Goal: Find contact information: Find contact information

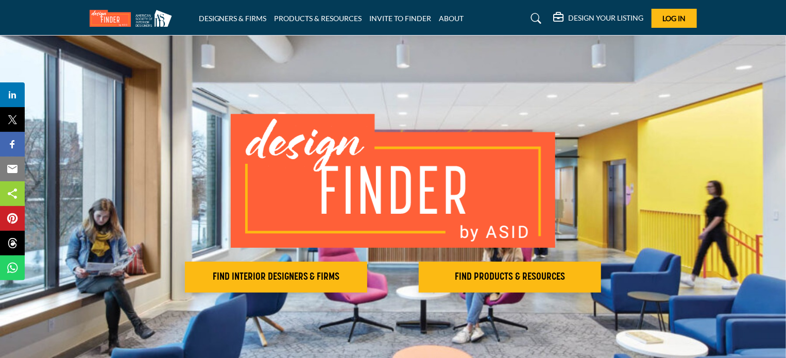
drag, startPoint x: 273, startPoint y: 274, endPoint x: 273, endPoint y: 296, distance: 22.2
click at [272, 296] on div "FIND INTERIOR DESIGNERS & FIRMS FIND PRODUCTS & RESOURCES" at bounding box center [393, 203] width 786 height 335
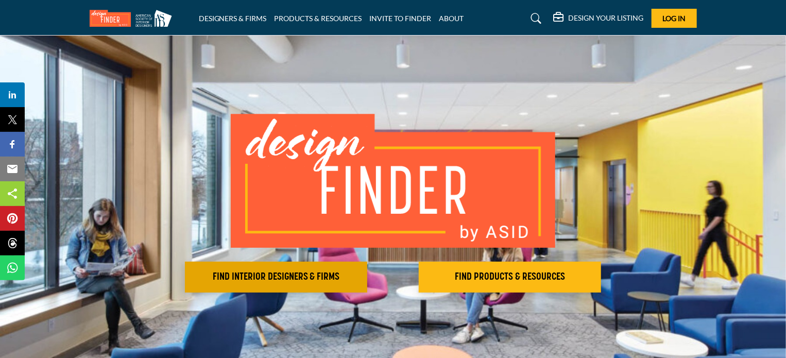
click at [280, 276] on h2 "FIND INTERIOR DESIGNERS & FIRMS" at bounding box center [276, 277] width 176 height 12
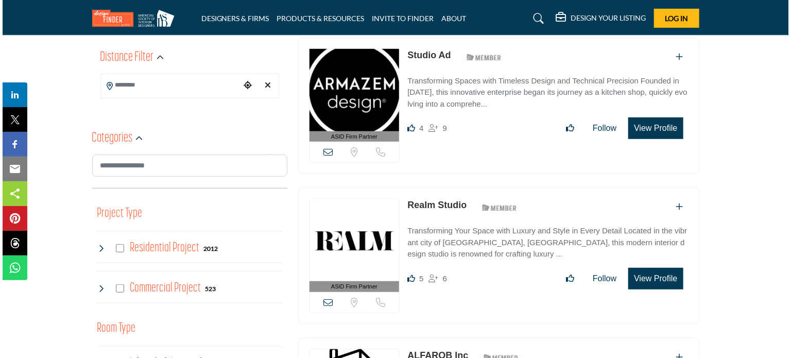
scroll to position [258, 0]
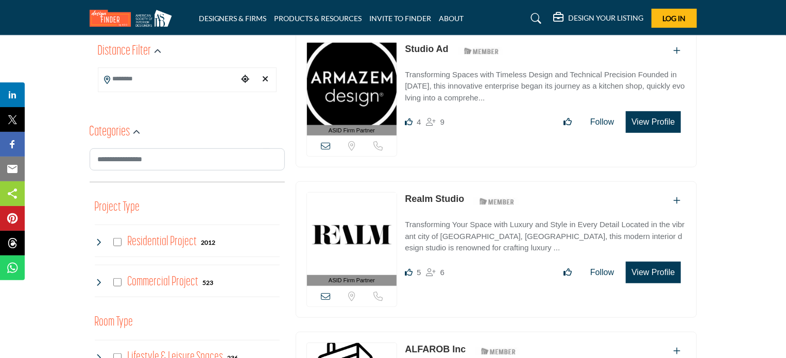
click at [655, 269] on button "View Profile" at bounding box center [653, 273] width 55 height 22
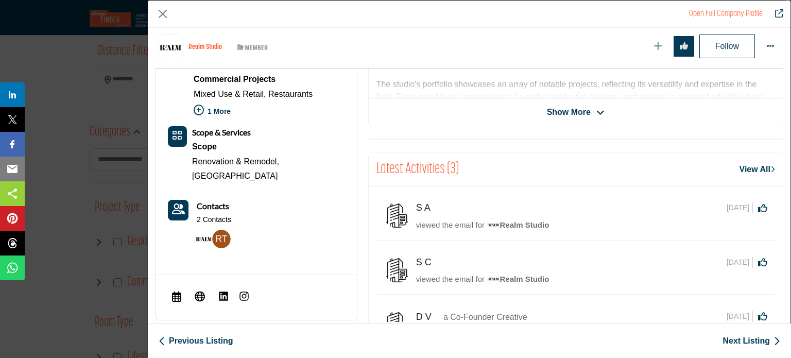
scroll to position [350, 0]
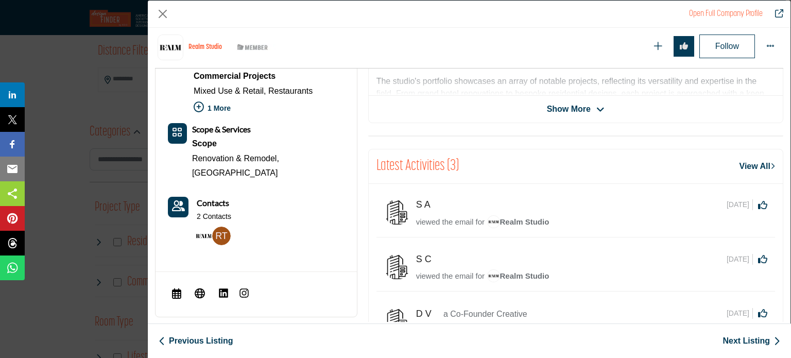
click at [216, 212] on p "2 Contacts" at bounding box center [214, 217] width 35 height 10
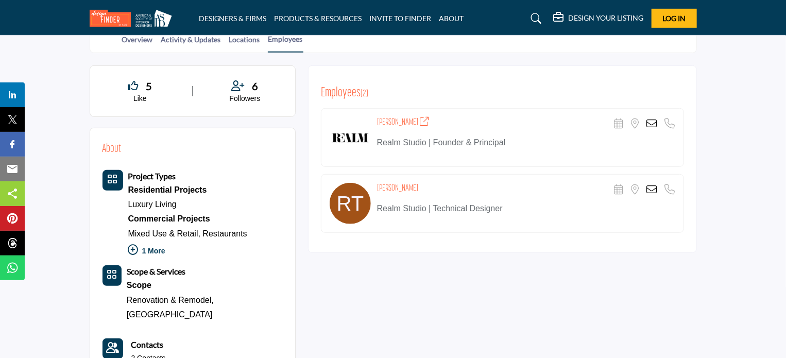
scroll to position [155, 0]
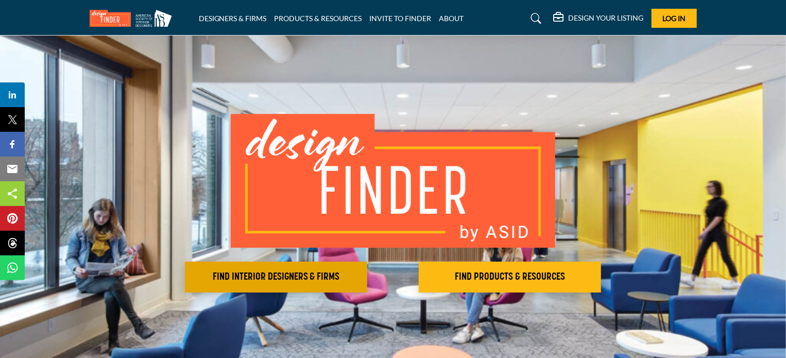
click at [269, 281] on h2 "FIND INTERIOR DESIGNERS & FIRMS" at bounding box center [276, 277] width 176 height 12
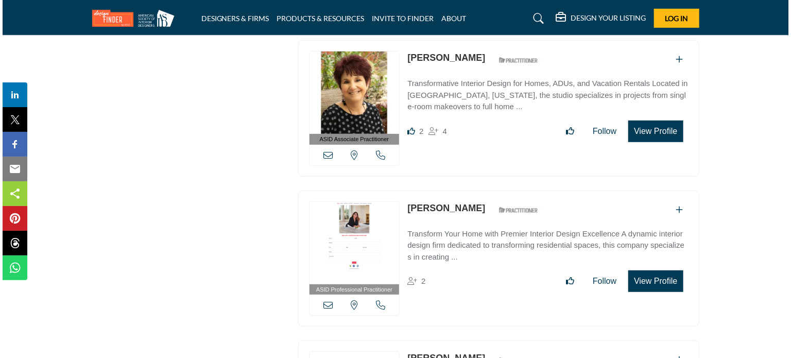
scroll to position [2216, 0]
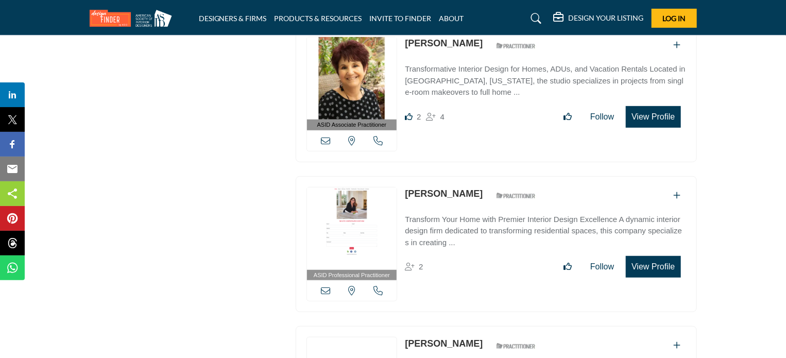
click at [647, 257] on button "View Profile" at bounding box center [653, 267] width 55 height 22
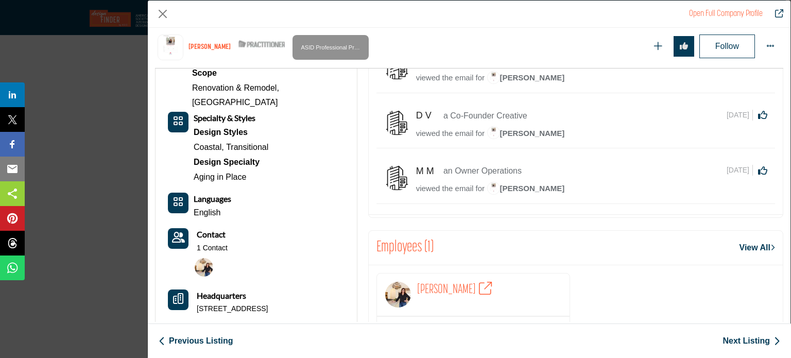
scroll to position [505, 0]
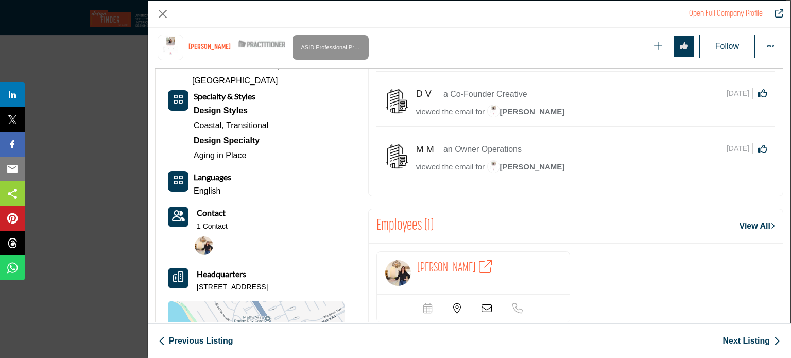
click at [218, 222] on p "1 Contact" at bounding box center [212, 227] width 31 height 10
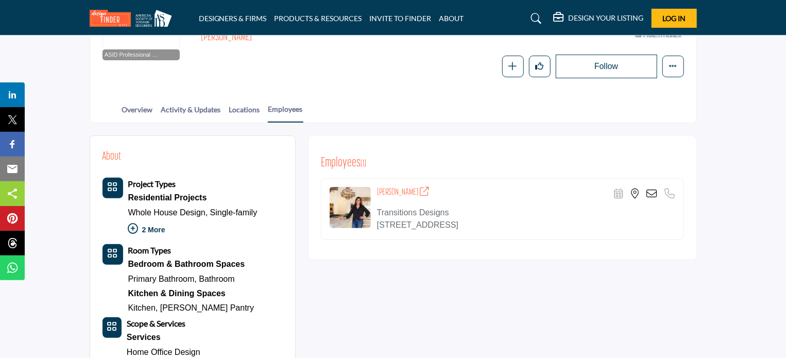
click at [654, 192] on icon at bounding box center [652, 194] width 10 height 10
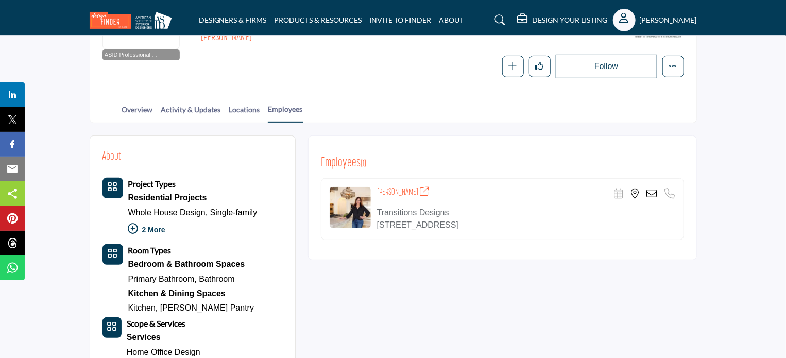
click at [651, 192] on icon at bounding box center [652, 194] width 10 height 10
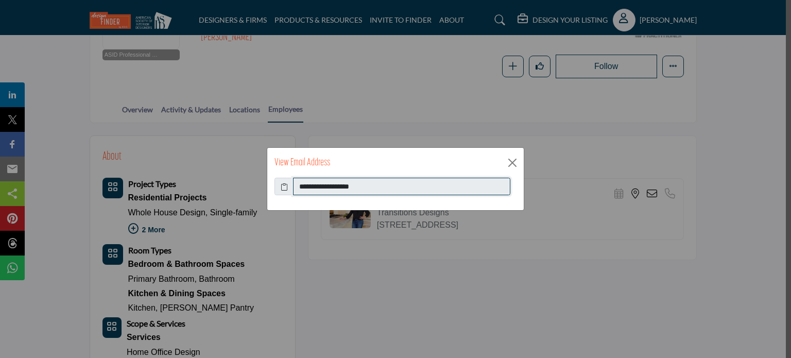
drag, startPoint x: 300, startPoint y: 186, endPoint x: 374, endPoint y: 188, distance: 74.2
click at [374, 188] on input "**********" at bounding box center [401, 187] width 217 height 18
click at [395, 179] on input "**********" at bounding box center [401, 187] width 217 height 18
click at [391, 185] on input "**********" at bounding box center [401, 187] width 217 height 18
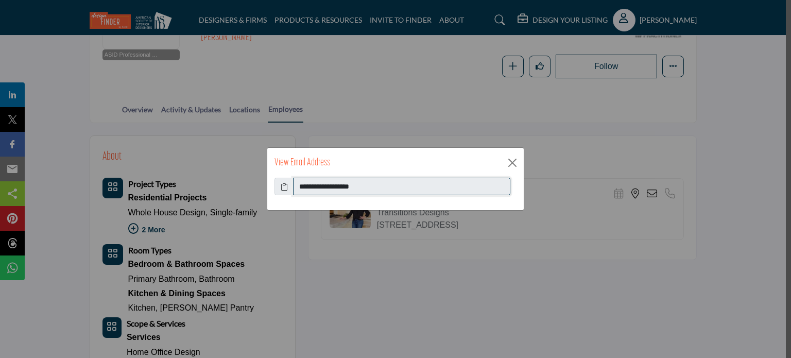
click at [391, 185] on input "**********" at bounding box center [401, 187] width 217 height 18
click at [512, 161] on button "Close" at bounding box center [512, 162] width 15 height 15
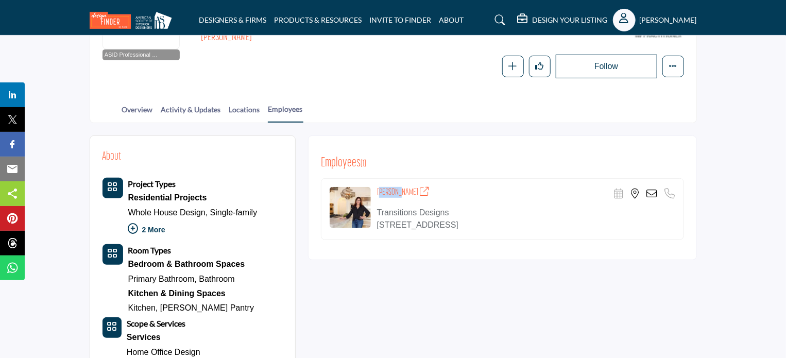
drag, startPoint x: 377, startPoint y: 192, endPoint x: 394, endPoint y: 192, distance: 16.5
click at [394, 192] on h4 "[PERSON_NAME]" at bounding box center [403, 192] width 53 height 11
